Goal: Information Seeking & Learning: Find specific fact

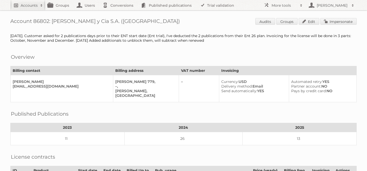
click at [27, 0] on link "Accounts" at bounding box center [27, 5] width 35 height 10
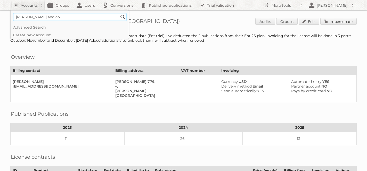
type input"] "[PERSON_NAME] and co"
click at [119, 13] on input "Search" at bounding box center [123, 17] width 8 height 8
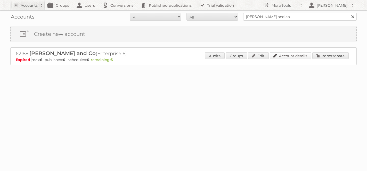
click at [296, 54] on link "Account details" at bounding box center [291, 55] width 42 height 7
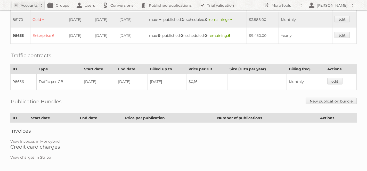
scroll to position [192, 0]
click at [44, 139] on link "View Invoices in Moneybird" at bounding box center [34, 141] width 49 height 5
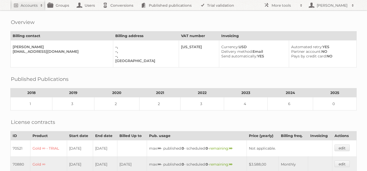
scroll to position [0, 0]
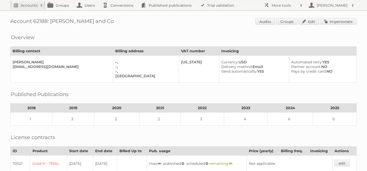
click at [23, 6] on h2 "Accounts" at bounding box center [29, 5] width 17 height 5
paste input"] "Cora Luxembourg"
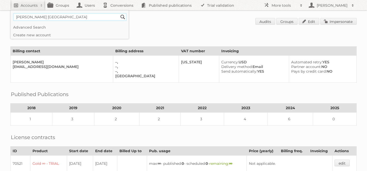
type input"] "Cora Luxembourg"
click at [119, 13] on input "Search" at bounding box center [123, 17] width 8 height 8
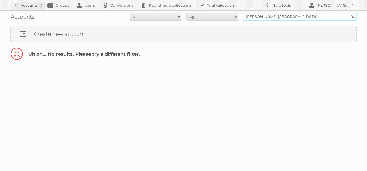
click at [270, 17] on input "Cora Luxembourg" at bounding box center [300, 17] width 114 height 8
type input "lux"
click at [349, 13] on input "Search" at bounding box center [353, 17] width 8 height 8
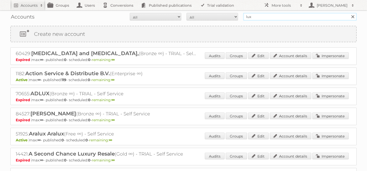
click at [255, 18] on input "lux" at bounding box center [300, 17] width 114 height 8
type input "luxd"
click at [349, 13] on input "Search" at bounding box center [353, 17] width 8 height 8
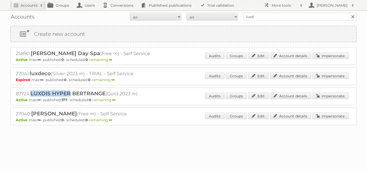
drag, startPoint x: 70, startPoint y: 93, endPoint x: 32, endPoint y: 92, distance: 38.7
click at [32, 92] on span "LUXDIS HYPER BERTRANGE" at bounding box center [67, 94] width 75 height 6
copy span "LUXDIS HYPER"
click at [266, 17] on input "luxd" at bounding box center [300, 17] width 114 height 8
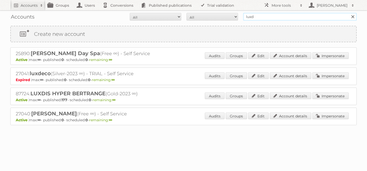
click at [266, 17] on input "luxd" at bounding box center [300, 17] width 114 height 8
type input "media plus"
click at [349, 13] on input "Search" at bounding box center [353, 17] width 8 height 8
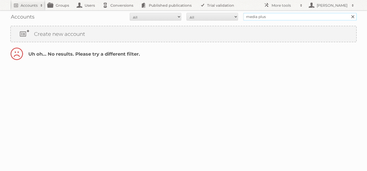
click at [259, 17] on input "media plus" at bounding box center [300, 17] width 114 height 8
type input "mediaplus"
click at [349, 13] on input "Search" at bounding box center [353, 17] width 8 height 8
drag, startPoint x: 271, startPoint y: 17, endPoint x: 222, endPoint y: 15, distance: 49.1
click at [222, 15] on form "All Active Expired Pending All Paid Trials Self service mediaplus Search" at bounding box center [183, 17] width 347 height 8
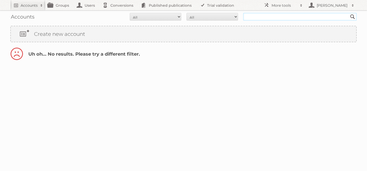
paste input "Danube building materials"
type input "Danube building materials"
click at [349, 13] on input "Search" at bounding box center [353, 17] width 8 height 8
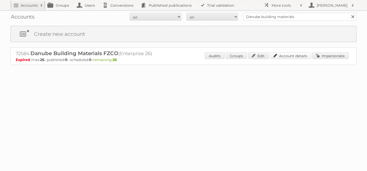
click at [292, 55] on link "Account details" at bounding box center [291, 55] width 42 height 7
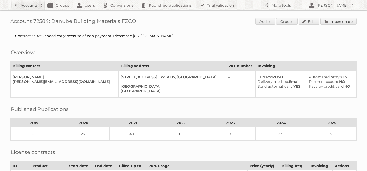
click at [30, 7] on h2 "Accounts" at bounding box center [29, 5] width 17 height 5
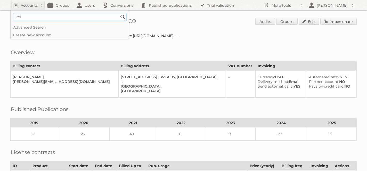
type input"] "2XL Home"
click at [119, 13] on input "Search" at bounding box center [123, 17] width 8 height 8
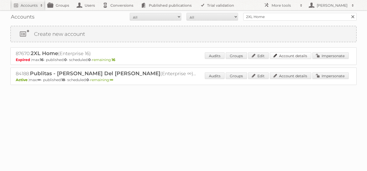
click at [276, 56] on link "Account details" at bounding box center [291, 55] width 42 height 7
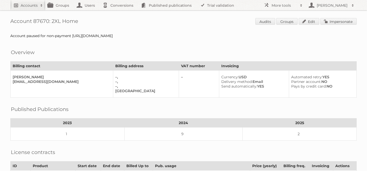
click at [22, 4] on h2 "Accounts" at bounding box center [29, 5] width 17 height 5
type input"] "tottus"
click at [119, 13] on input "Search" at bounding box center [123, 17] width 8 height 8
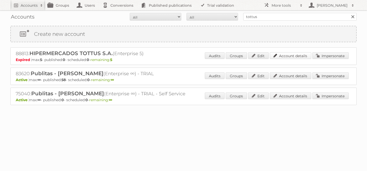
click at [282, 57] on link "Account details" at bounding box center [291, 55] width 42 height 7
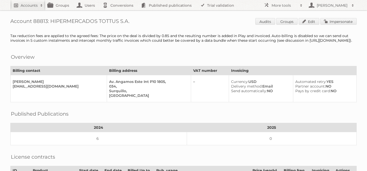
click at [27, 3] on h2 "Accounts" at bounding box center [29, 5] width 17 height 5
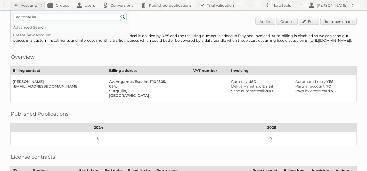
type input"] "editorial ler"
click at [119, 13] on input "Search" at bounding box center [123, 17] width 8 height 8
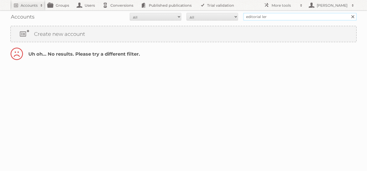
click at [261, 17] on input "editorial ler" at bounding box center [300, 17] width 114 height 8
type input "editoria ler"
click at [349, 13] on input "Search" at bounding box center [353, 17] width 8 height 8
drag, startPoint x: 283, startPoint y: 18, endPoint x: 219, endPoint y: 17, distance: 64.0
click at [219, 17] on form "All Active Expired Pending All Paid Trials Self service editoria ler Search" at bounding box center [183, 17] width 347 height 8
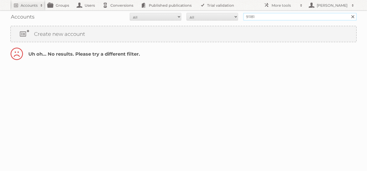
type input "91181"
click at [349, 13] on input "Search" at bounding box center [353, 17] width 8 height 8
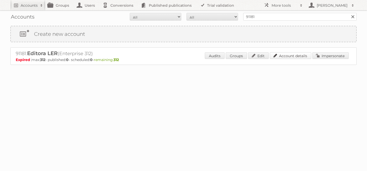
click at [296, 55] on link "Account details" at bounding box center [291, 55] width 42 height 7
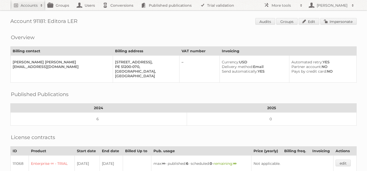
drag, startPoint x: 80, startPoint y: 20, endPoint x: 34, endPoint y: 21, distance: 45.9
click at [34, 21] on h1 "Account 91181: Editora LER Audits Groups Edit Impersonate" at bounding box center [183, 22] width 347 height 8
copy h1 "91181: Editora LER"
click at [23, 3] on h2 "Accounts" at bounding box center [29, 5] width 17 height 5
type input"] "[PERSON_NAME]"
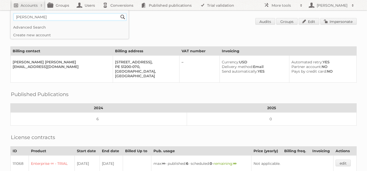
click at [119, 13] on input "Search" at bounding box center [123, 17] width 8 height 8
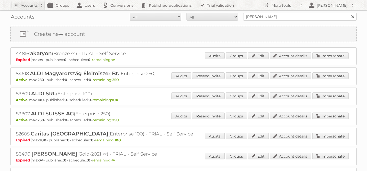
scroll to position [4, 0]
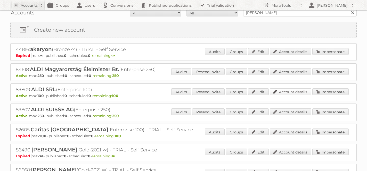
click at [296, 92] on link "Account details" at bounding box center [291, 92] width 42 height 7
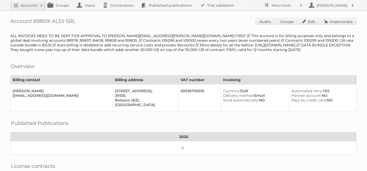
drag, startPoint x: 75, startPoint y: 22, endPoint x: 54, endPoint y: 21, distance: 20.9
click at [54, 21] on h1 "Account 89809: ALDI SRL Audits Groups Edit Impersonate" at bounding box center [183, 22] width 347 height 8
copy h1 "ALDI SRL"
click at [30, 6] on h2 "Accounts" at bounding box center [29, 5] width 17 height 5
type input"] "effectmanager"
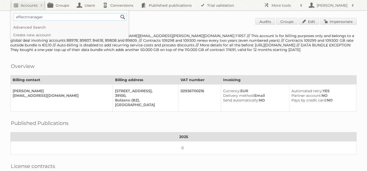
click at [119, 13] on input "Search" at bounding box center [123, 17] width 8 height 8
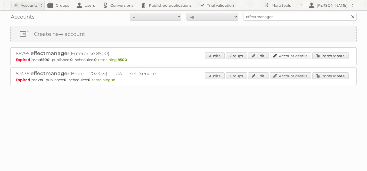
click at [287, 57] on link "Account details" at bounding box center [291, 55] width 42 height 7
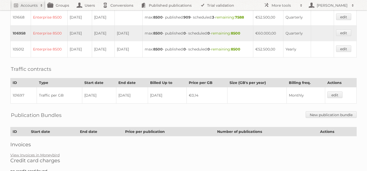
scroll to position [188, 0]
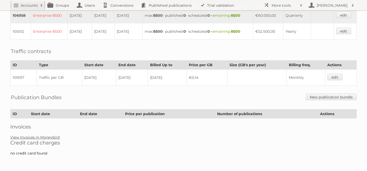
click at [45, 136] on link "View Invoices in Moneybird" at bounding box center [34, 137] width 49 height 5
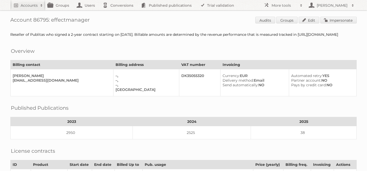
scroll to position [0, 0]
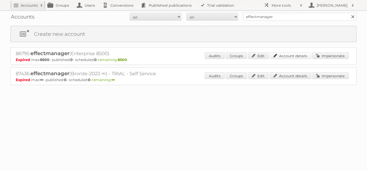
click at [287, 56] on link "Account details" at bounding box center [291, 55] width 42 height 7
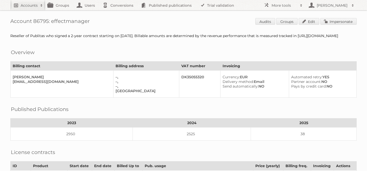
click at [29, 6] on h2 "Accounts" at bounding box center [29, 5] width 17 height 5
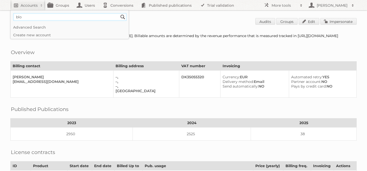
type input"] "blokker"
click at [119, 13] on input "Search" at bounding box center [123, 17] width 8 height 8
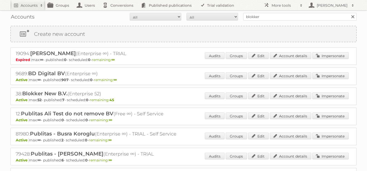
scroll to position [2, 0]
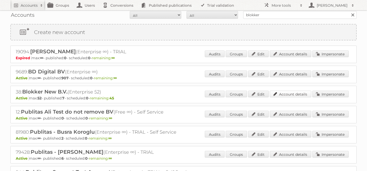
click at [278, 96] on link "Account details" at bounding box center [291, 94] width 42 height 7
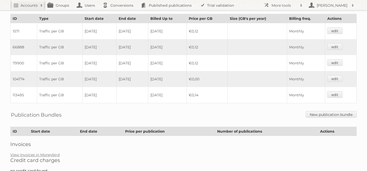
scroll to position [340, 0]
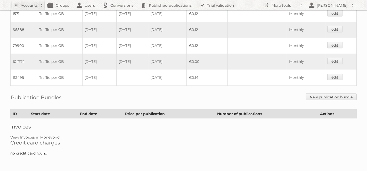
click at [45, 138] on link "View Invoices in Moneybird" at bounding box center [34, 137] width 49 height 5
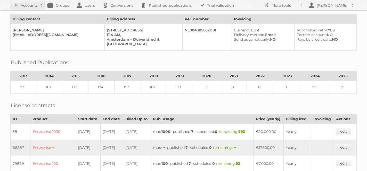
scroll to position [0, 0]
